Goal: Check status: Check status

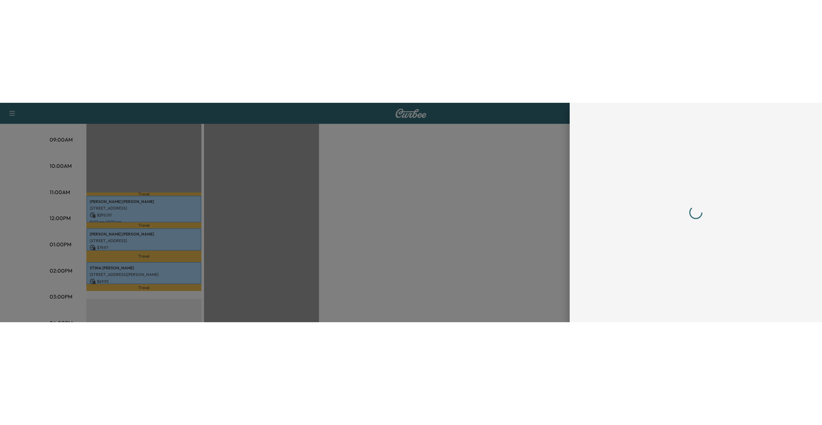
scroll to position [160, 0]
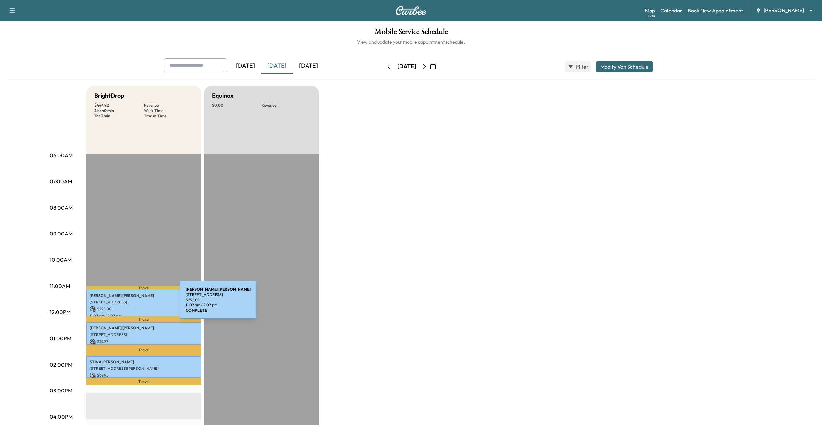
click at [130, 304] on p "[STREET_ADDRESS]" at bounding box center [144, 302] width 108 height 5
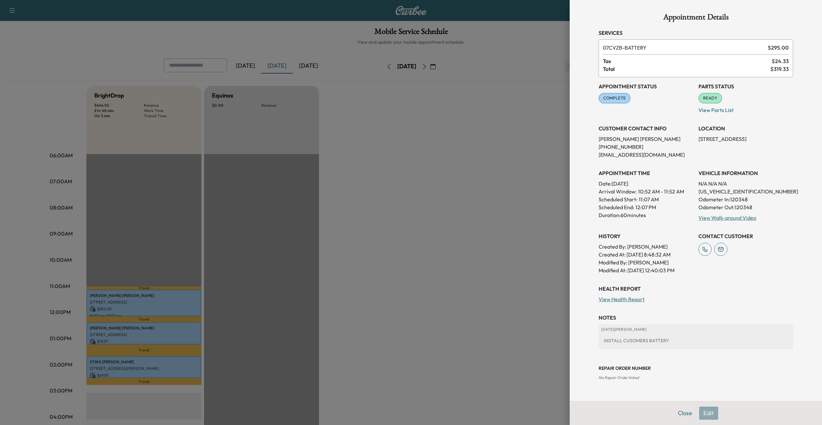
click at [159, 256] on div at bounding box center [411, 212] width 822 height 425
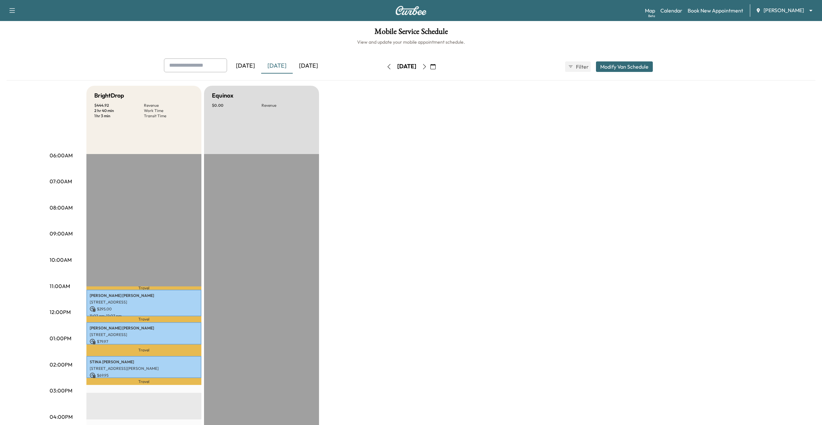
click at [310, 64] on div "[DATE]" at bounding box center [309, 65] width 32 height 15
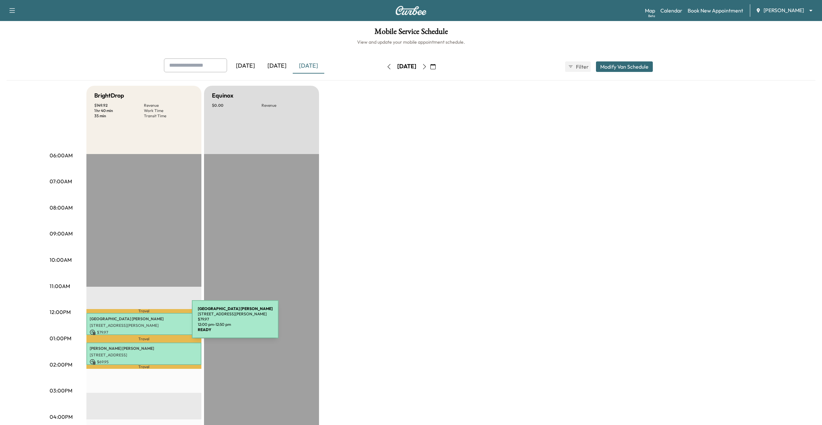
click at [143, 323] on p "[STREET_ADDRESS][PERSON_NAME]" at bounding box center [144, 325] width 108 height 5
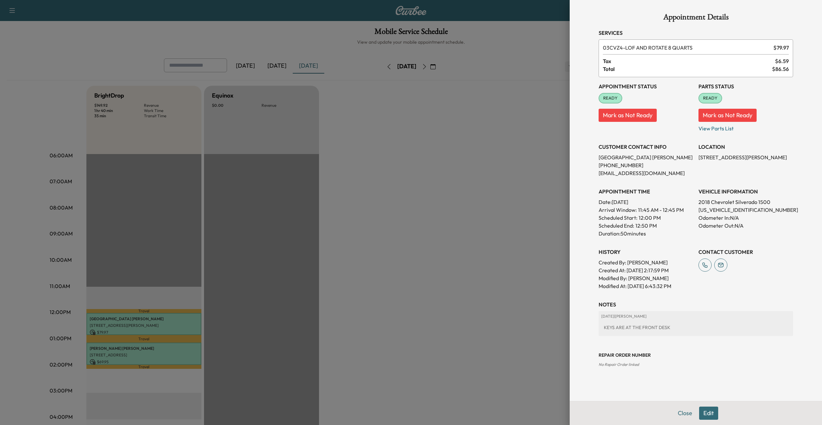
click at [137, 353] on div at bounding box center [411, 212] width 822 height 425
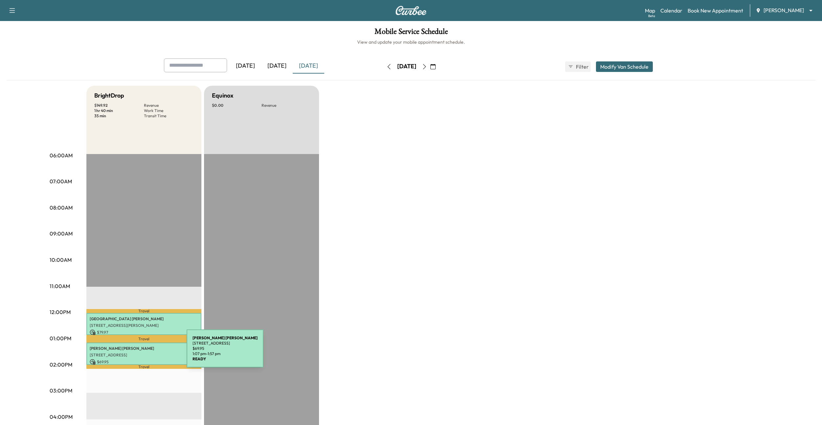
click at [137, 353] on p "[STREET_ADDRESS]" at bounding box center [144, 355] width 108 height 5
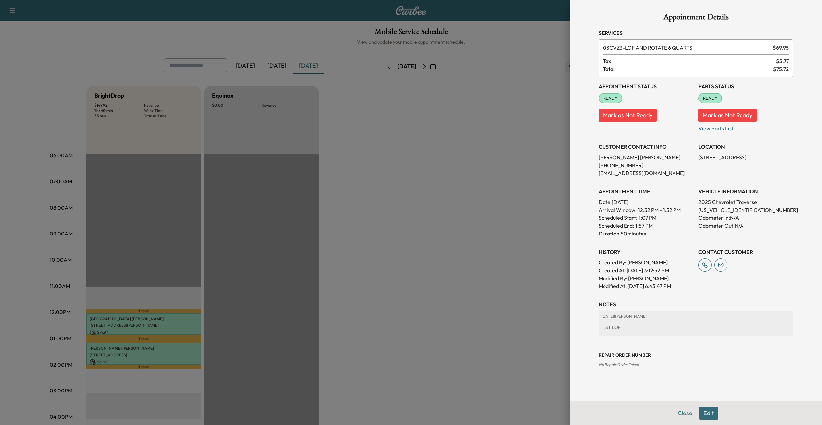
click at [291, 291] on div at bounding box center [411, 212] width 822 height 425
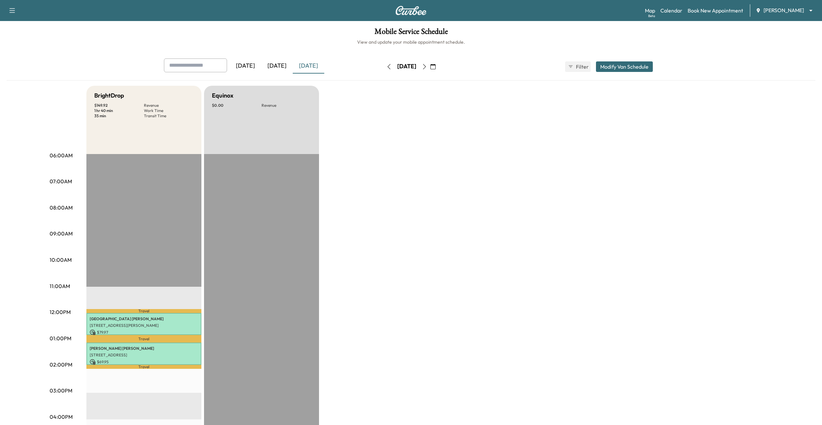
click at [427, 67] on icon "button" at bounding box center [424, 66] width 5 height 5
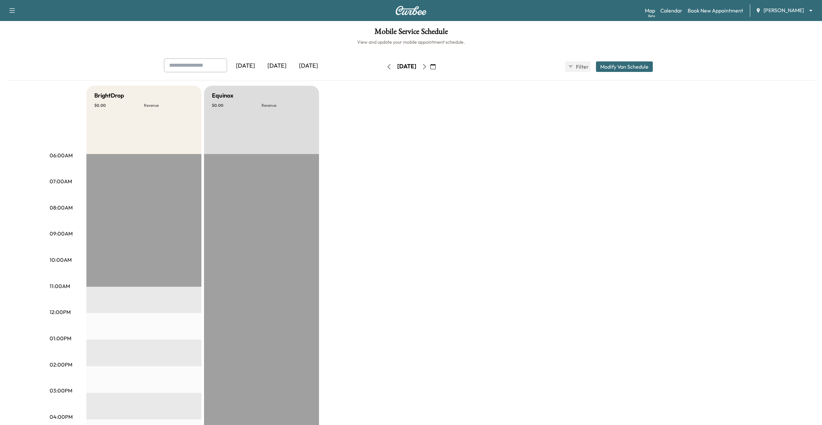
click at [492, 121] on div "BrightDrop $ 0.00 Revenue EST Start Equinox $ 0.00 Revenue EST Start" at bounding box center [429, 332] width 686 height 493
